Goal: Task Accomplishment & Management: Use online tool/utility

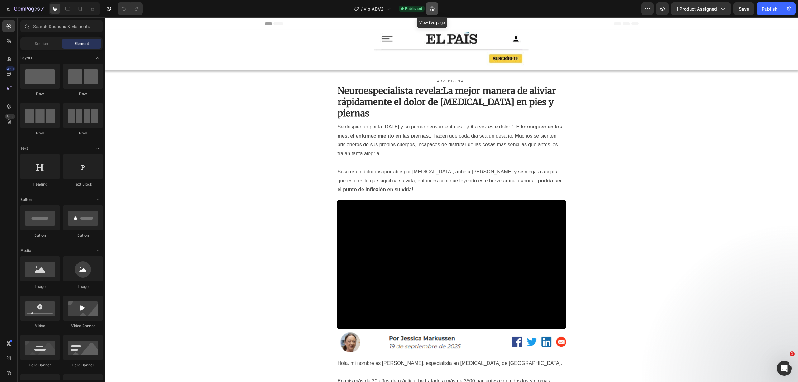
click at [431, 9] on icon "button" at bounding box center [430, 10] width 2 height 2
click at [691, 9] on span "1 product assigned" at bounding box center [696, 9] width 41 height 7
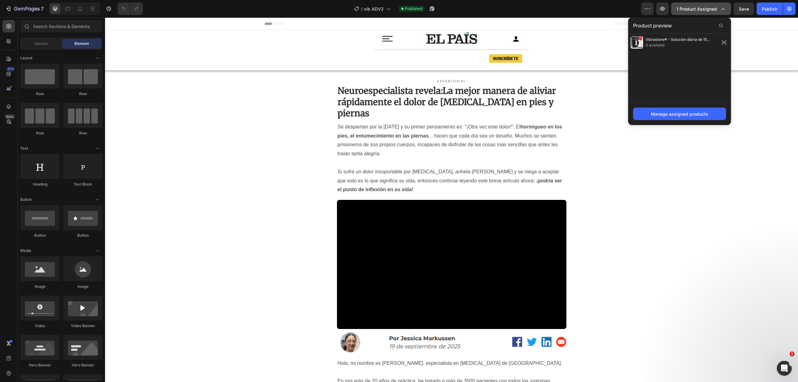
click at [691, 9] on span "1 product assigned" at bounding box center [696, 9] width 41 height 7
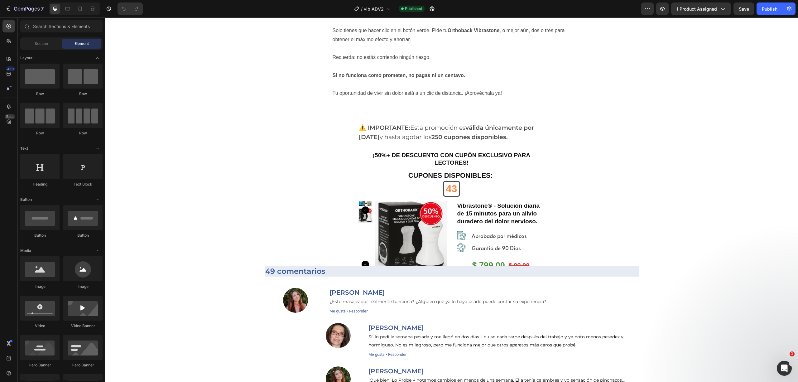
scroll to position [7167, 0]
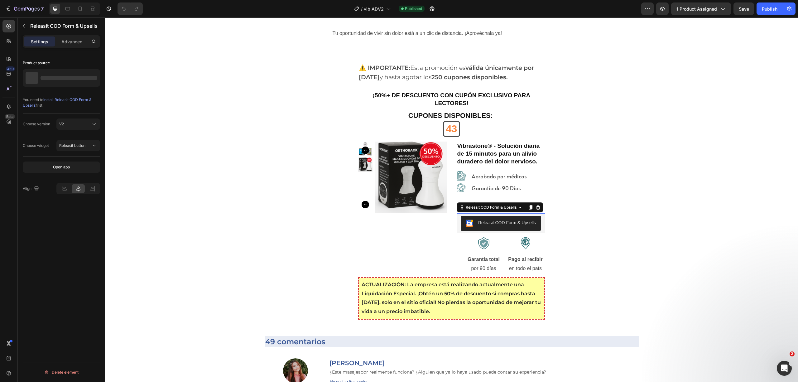
click at [490, 225] on div "Releasit COD Form & Upsells" at bounding box center [507, 222] width 58 height 7
click at [58, 80] on p "Vibrastone® - Solución diaria de 15 minutos para un alivio duradero del dolor n…" at bounding box center [68, 78] width 57 height 9
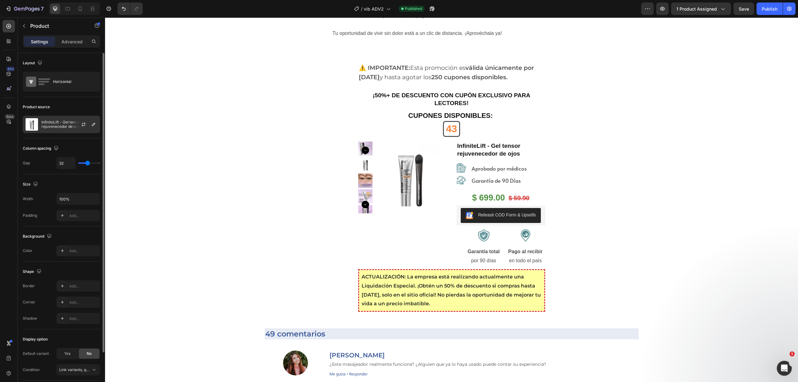
click at [61, 122] on p "InfiniteLift - Gel tensor rejuvenecedor de ojos" at bounding box center [69, 124] width 56 height 9
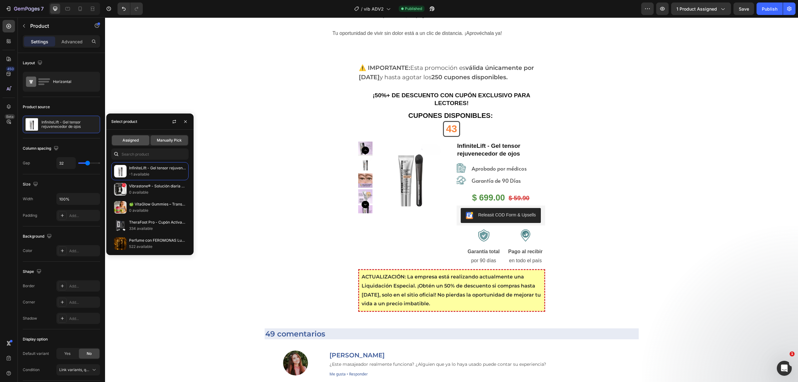
click at [121, 140] on div "Assigned" at bounding box center [130, 140] width 37 height 10
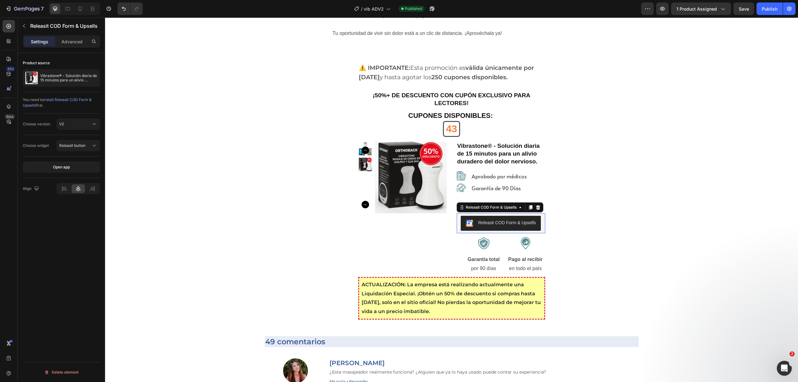
click at [493, 221] on div "Releasit COD Form & Upsells" at bounding box center [507, 222] width 58 height 7
click at [57, 75] on p "Vibrastone® - Solución diaria de 15 minutos para un alivio duradero del dolor n…" at bounding box center [68, 78] width 57 height 9
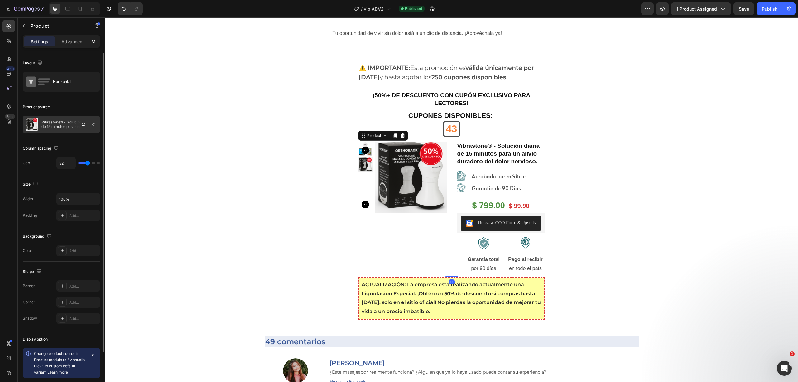
click at [65, 128] on p "Vibrastone® - Solución diaria de 15 minutos para un alivio duradero del dolor n…" at bounding box center [69, 124] width 56 height 9
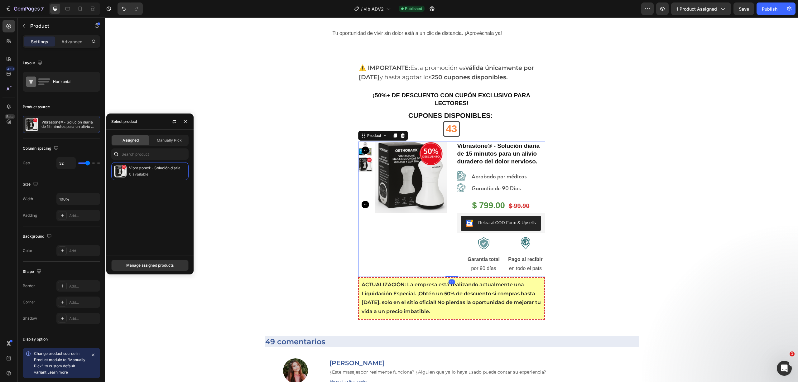
click at [127, 140] on span "Assigned" at bounding box center [130, 140] width 16 height 6
click at [765, 9] on div "Publish" at bounding box center [770, 9] width 16 height 7
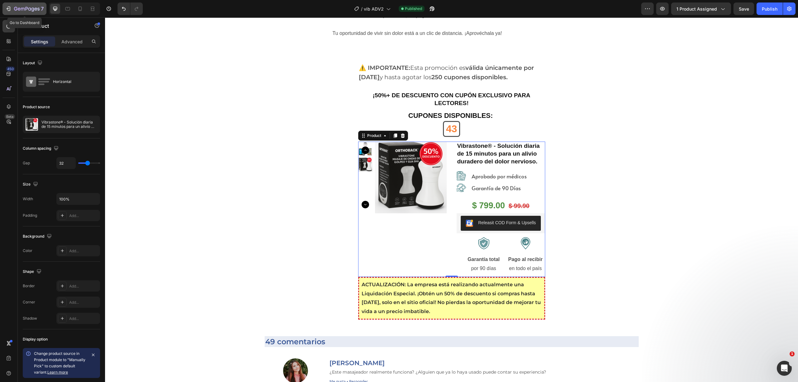
click at [25, 10] on icon "button" at bounding box center [27, 9] width 26 height 5
